Goal: Task Accomplishment & Management: Use online tool/utility

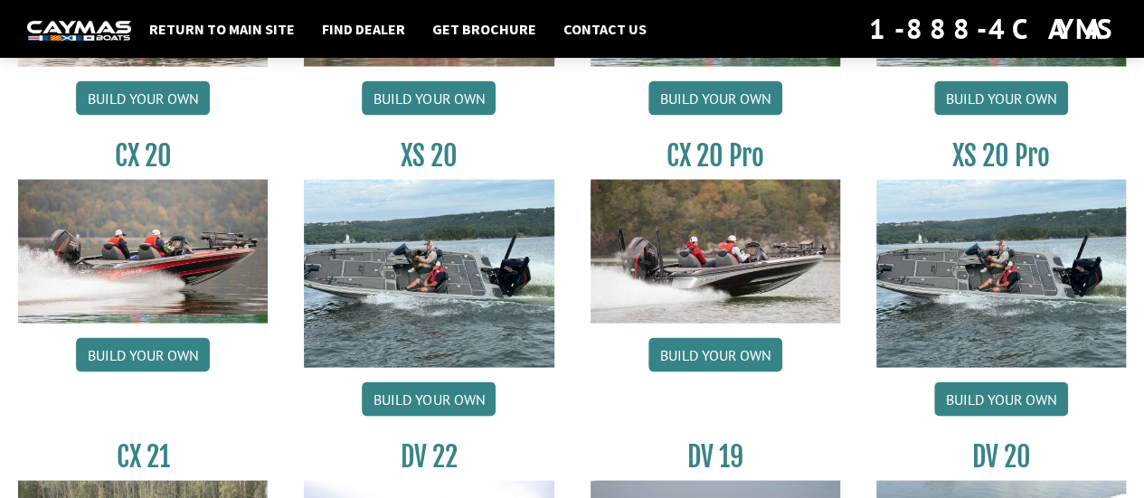
scroll to position [1726, 0]
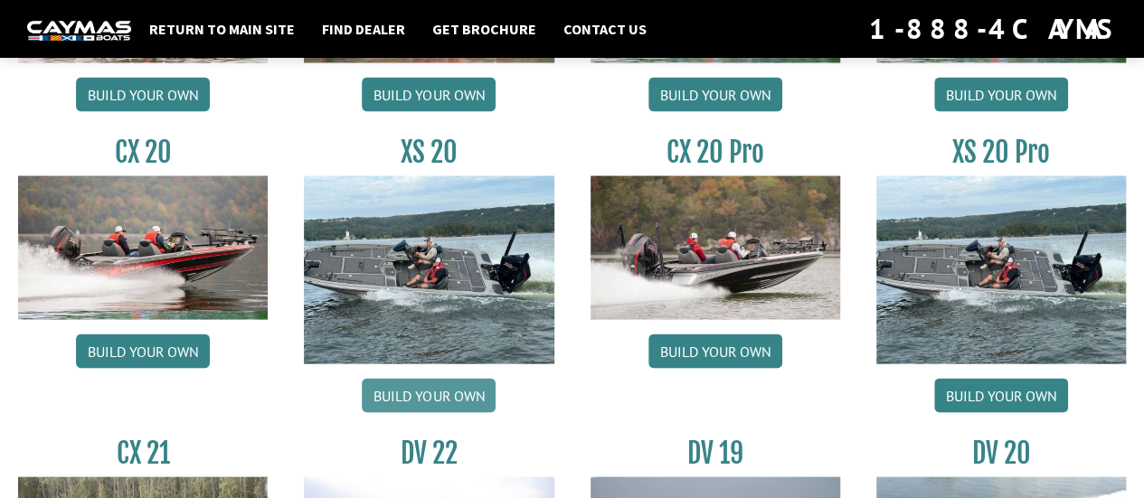
click at [432, 389] on link "Build your own" at bounding box center [429, 396] width 134 height 34
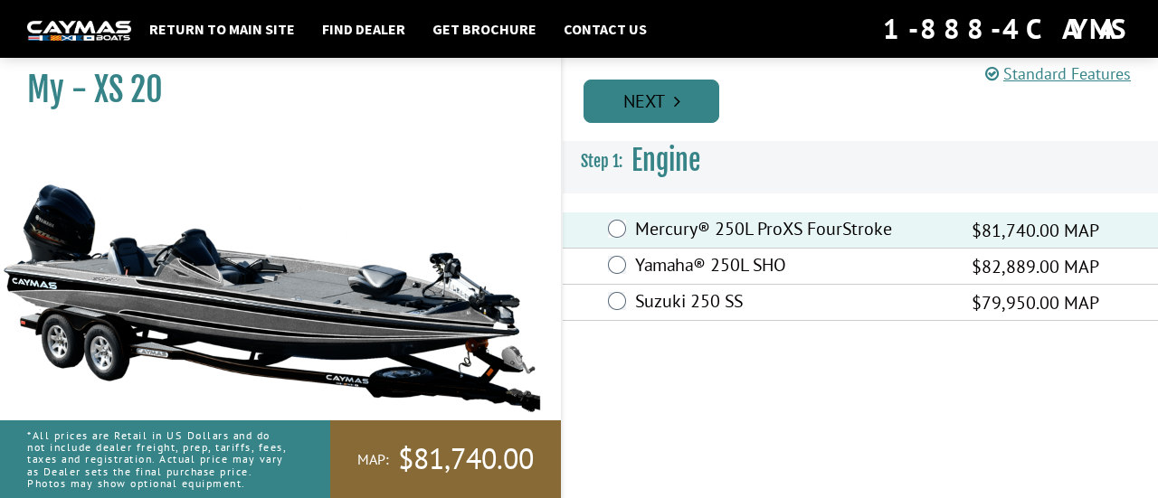
click at [667, 99] on link "Next" at bounding box center [651, 101] width 136 height 43
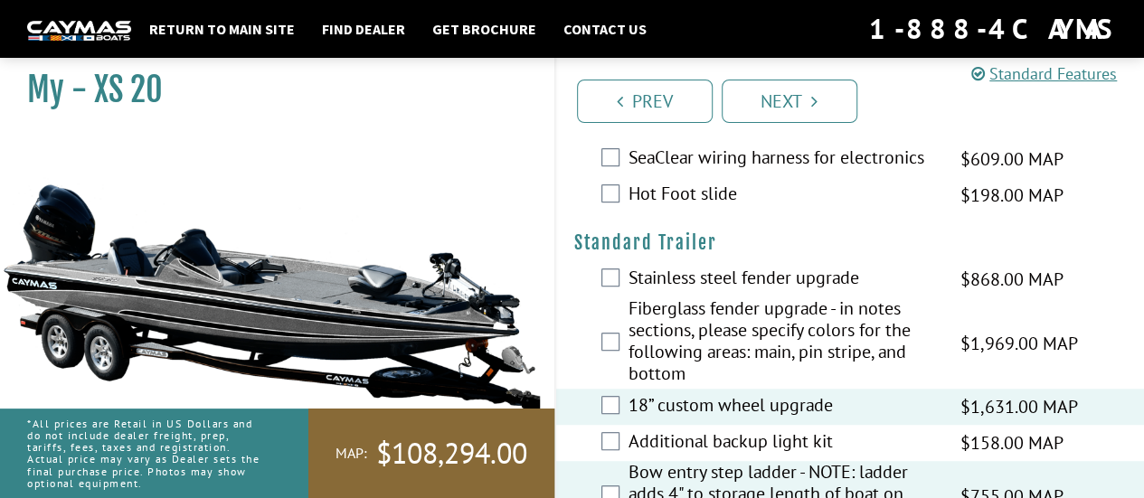
scroll to position [3699, 0]
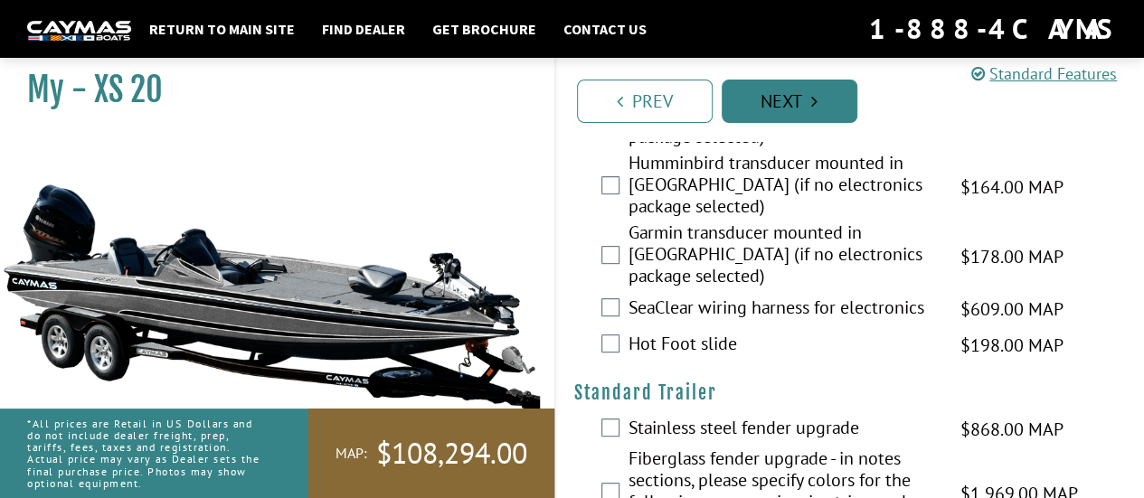
click at [795, 91] on link "Next" at bounding box center [790, 101] width 136 height 43
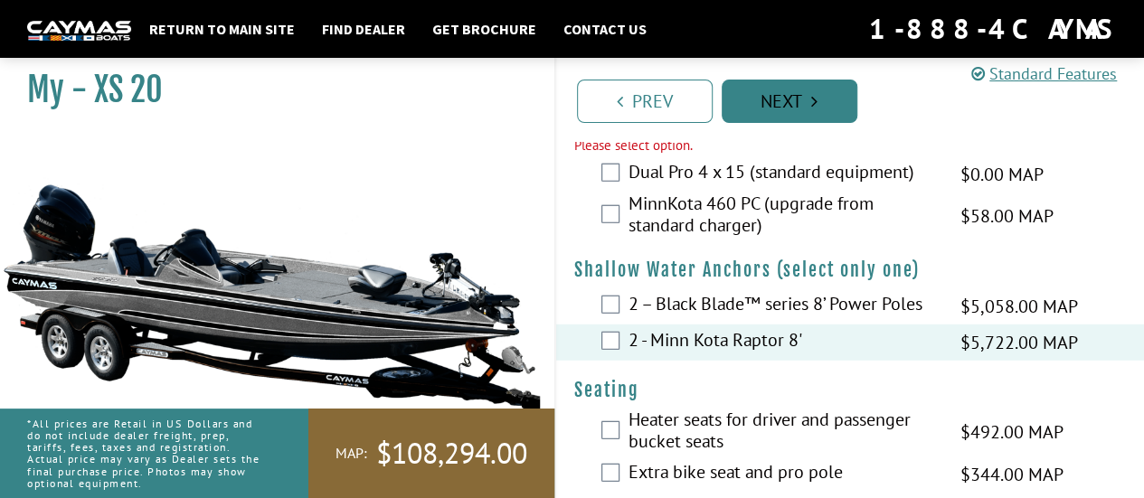
scroll to position [2219, 0]
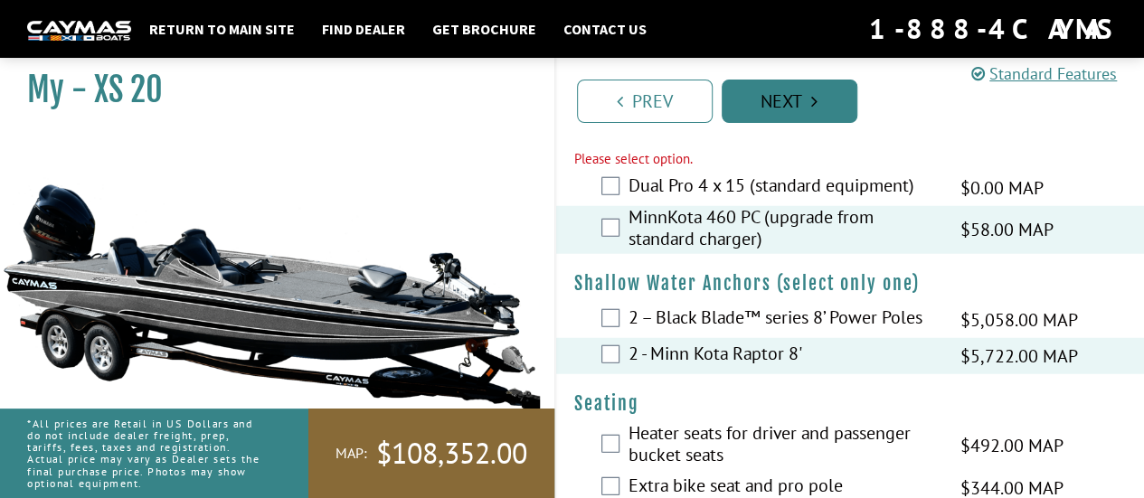
click at [790, 115] on link "Next" at bounding box center [790, 101] width 136 height 43
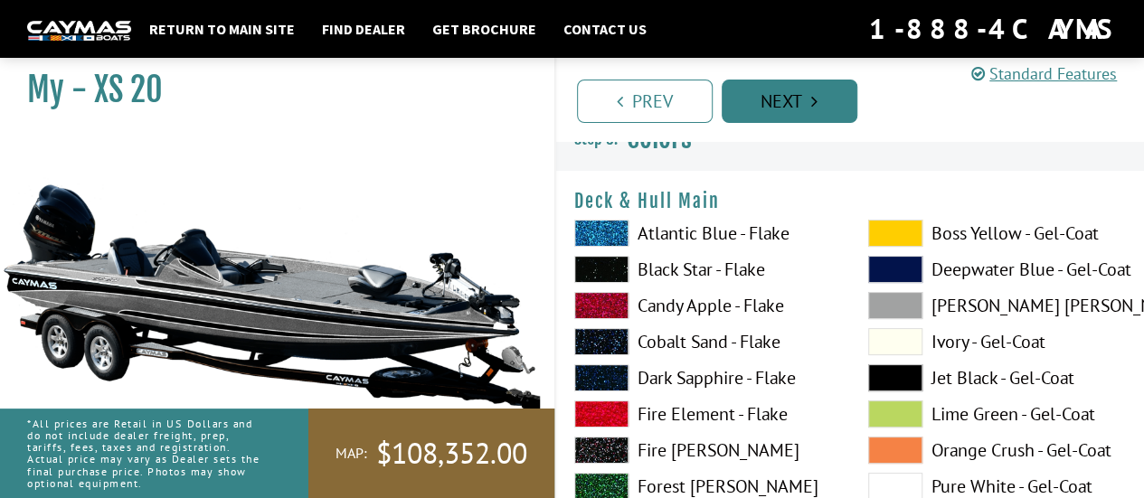
scroll to position [0, 0]
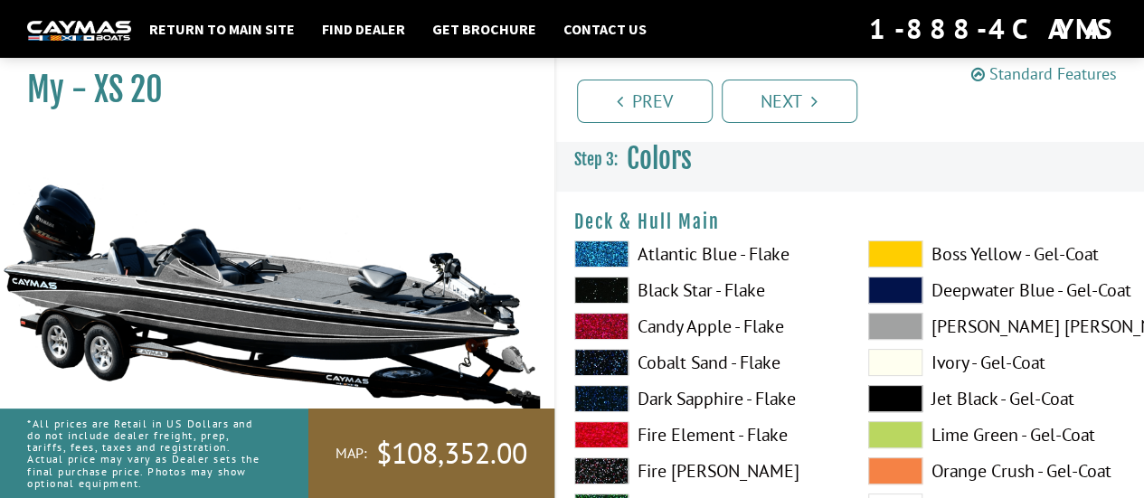
click at [1051, 71] on link "Standard Features" at bounding box center [1044, 73] width 146 height 21
